Goal: Task Accomplishment & Management: Manage account settings

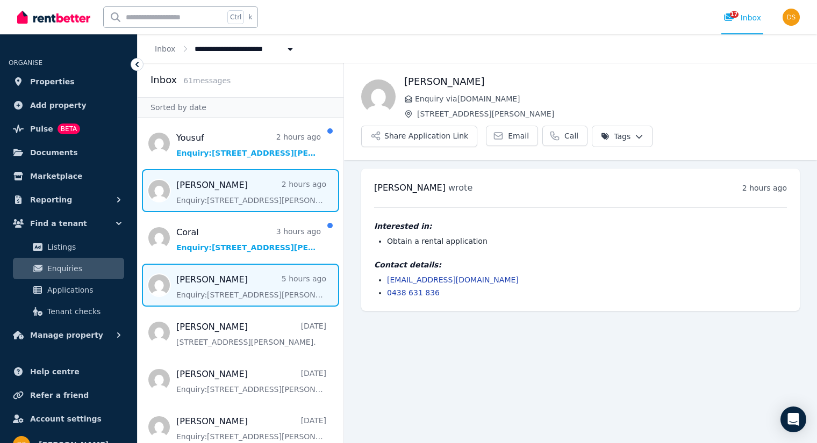
click at [313, 286] on span "Message list" at bounding box center [241, 285] width 206 height 43
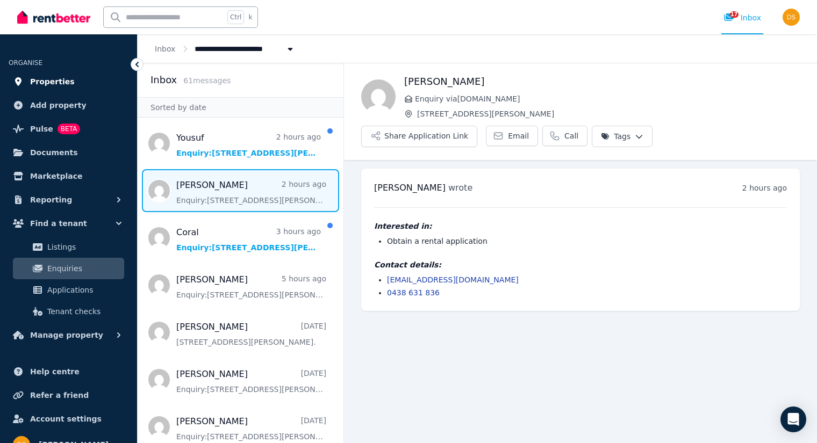
click at [73, 84] on link "Properties" at bounding box center [69, 81] width 120 height 21
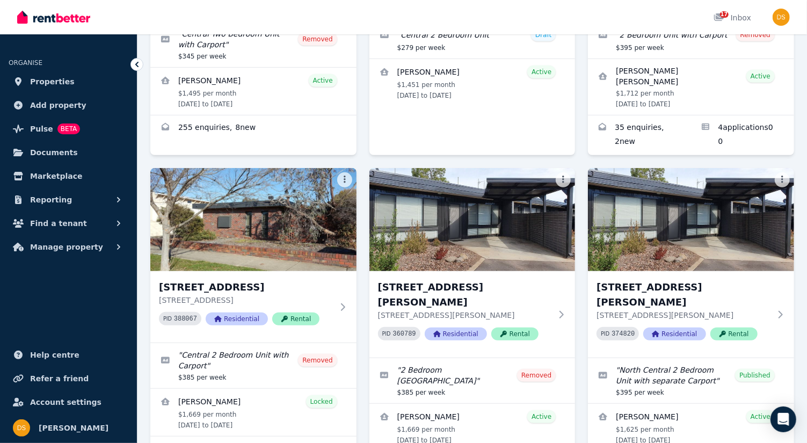
scroll to position [267, 0]
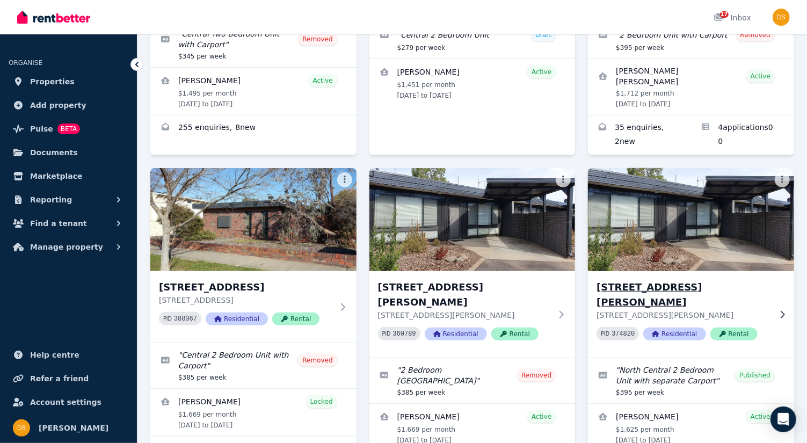
click at [670, 233] on img at bounding box center [691, 219] width 217 height 109
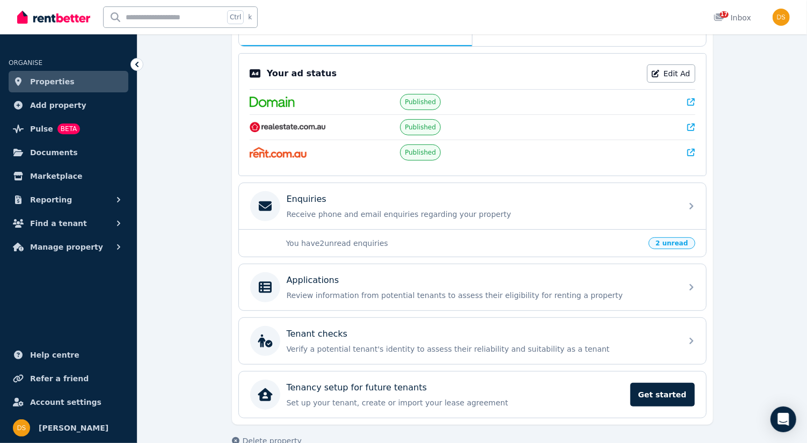
scroll to position [211, 0]
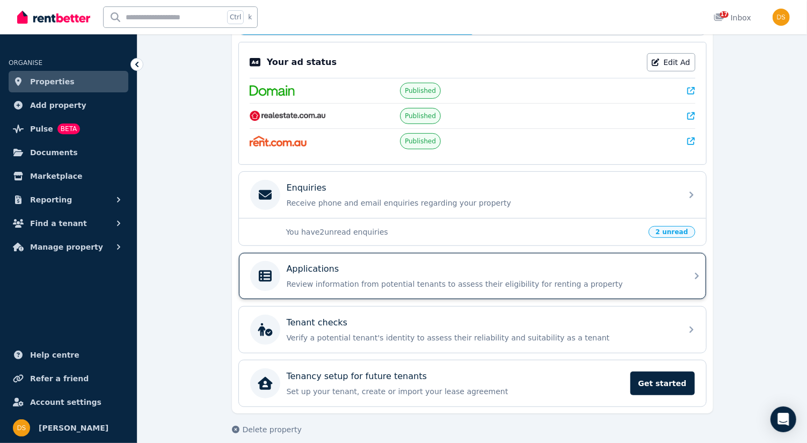
click at [705, 284] on div "Applications Review information from potential tenants to assess their eligibil…" at bounding box center [472, 276] width 467 height 46
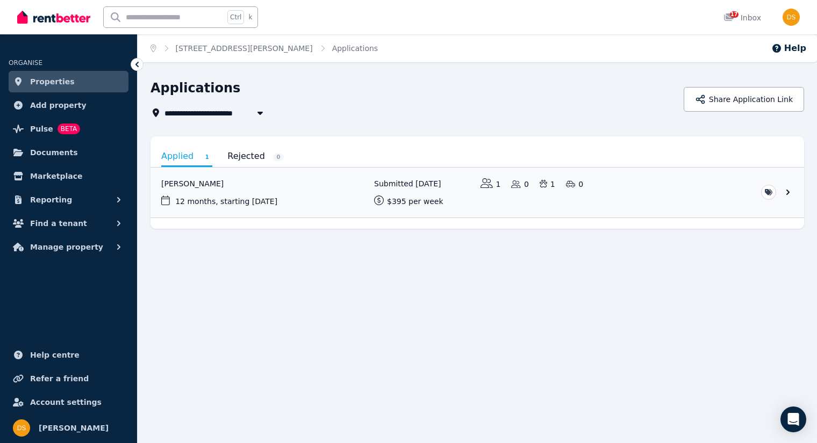
click at [85, 89] on link "Properties" at bounding box center [69, 81] width 120 height 21
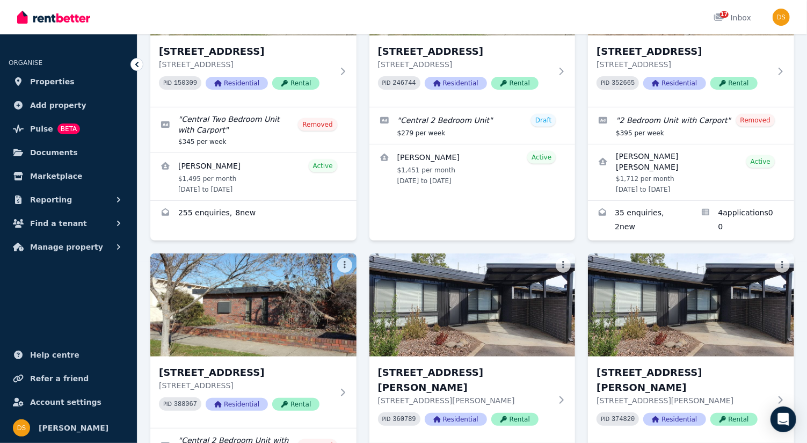
scroll to position [183, 0]
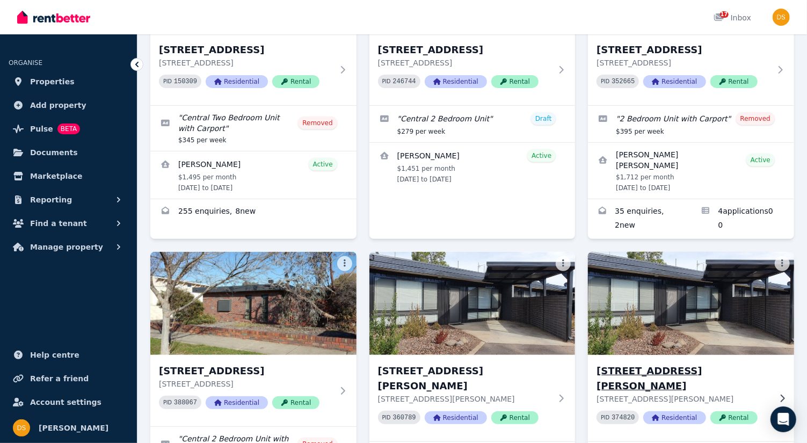
click at [677, 312] on img at bounding box center [691, 303] width 217 height 109
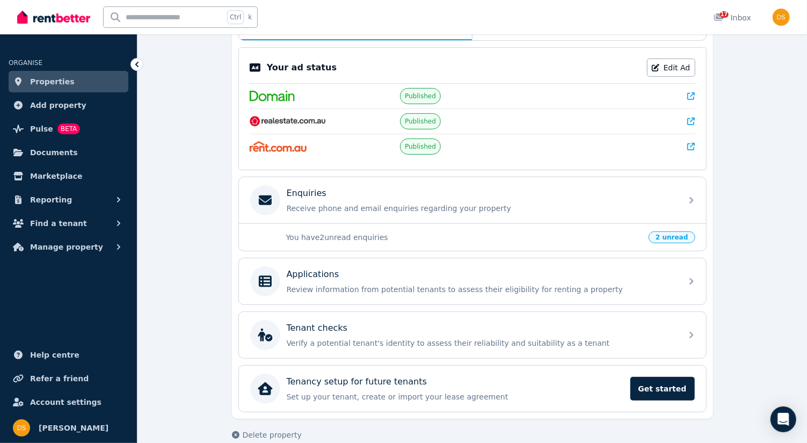
scroll to position [213, 0]
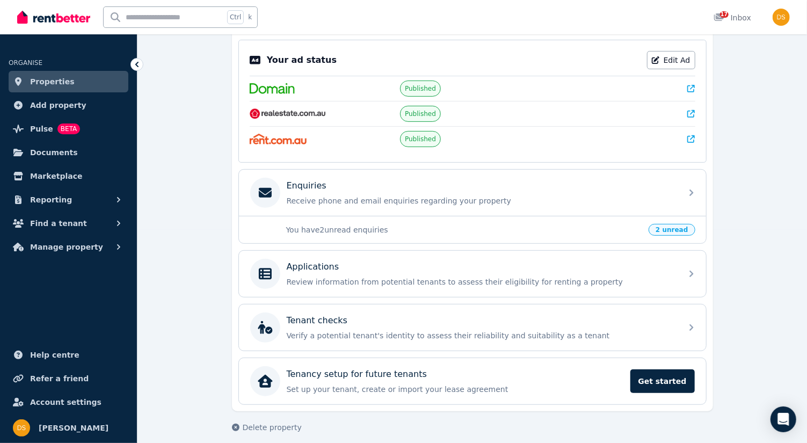
click at [672, 235] on div "You have 2 unread enquiries 2 unread" at bounding box center [472, 229] width 467 height 27
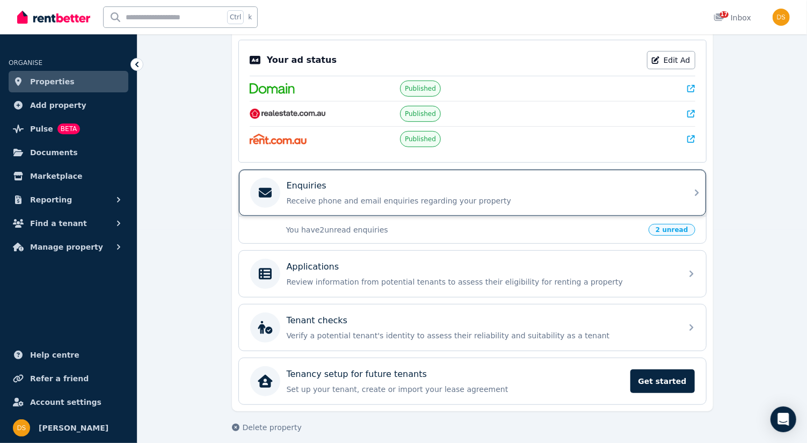
click at [694, 187] on icon at bounding box center [697, 192] width 13 height 13
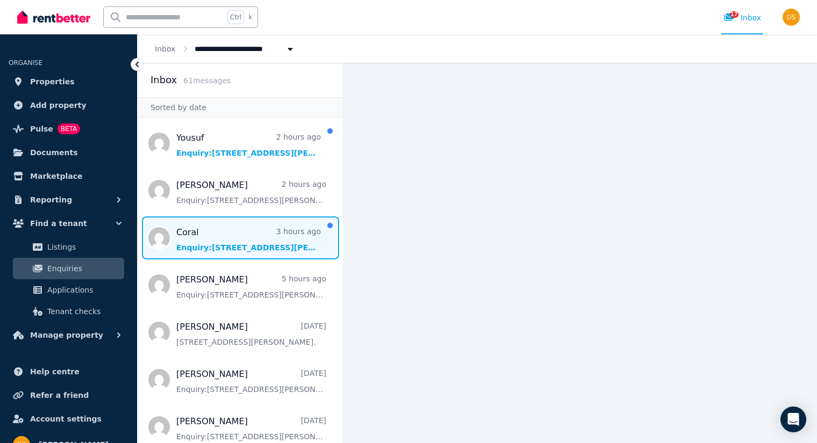
click at [248, 248] on span "Message list" at bounding box center [241, 238] width 206 height 43
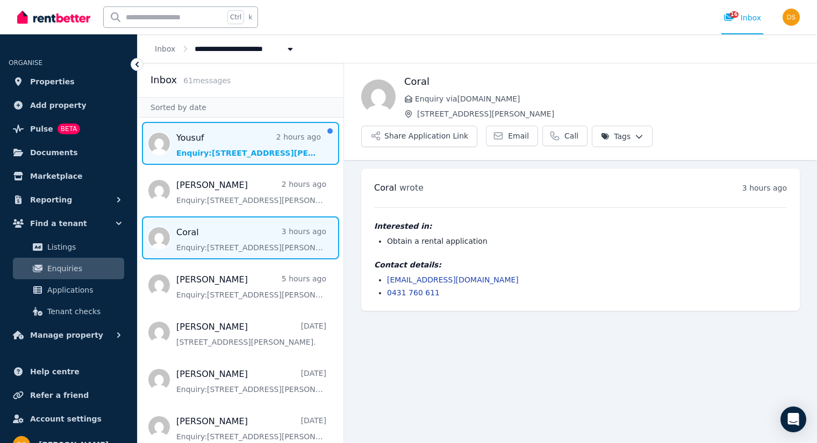
click at [300, 148] on span "Message list" at bounding box center [241, 143] width 206 height 43
